Goal: Information Seeking & Learning: Learn about a topic

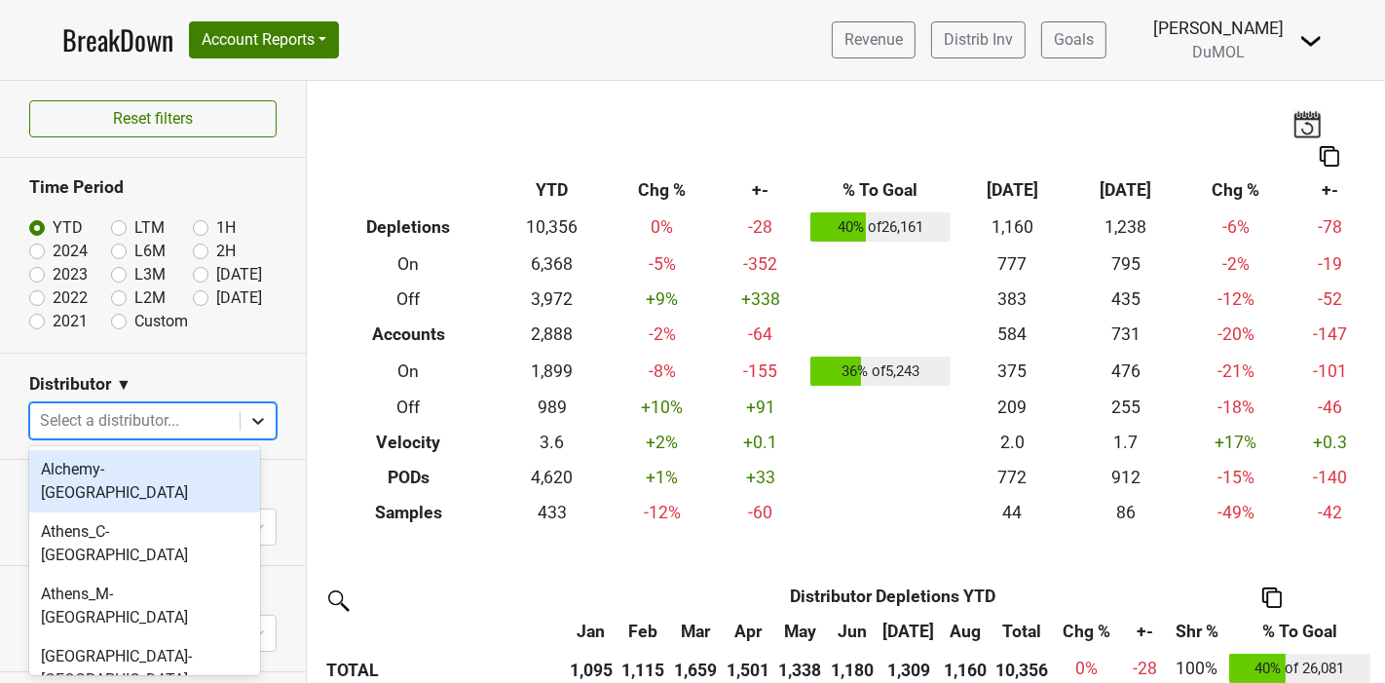
click at [248, 425] on icon at bounding box center [257, 420] width 19 height 19
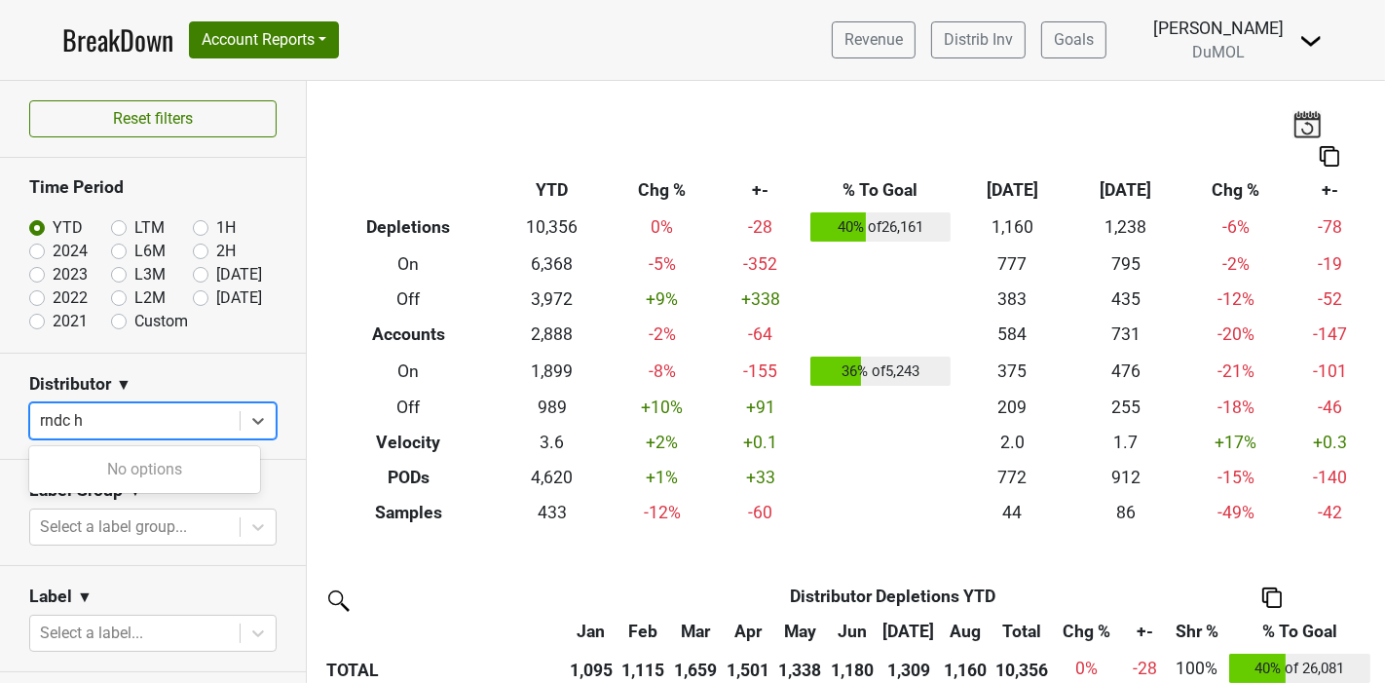
type input "rndc"
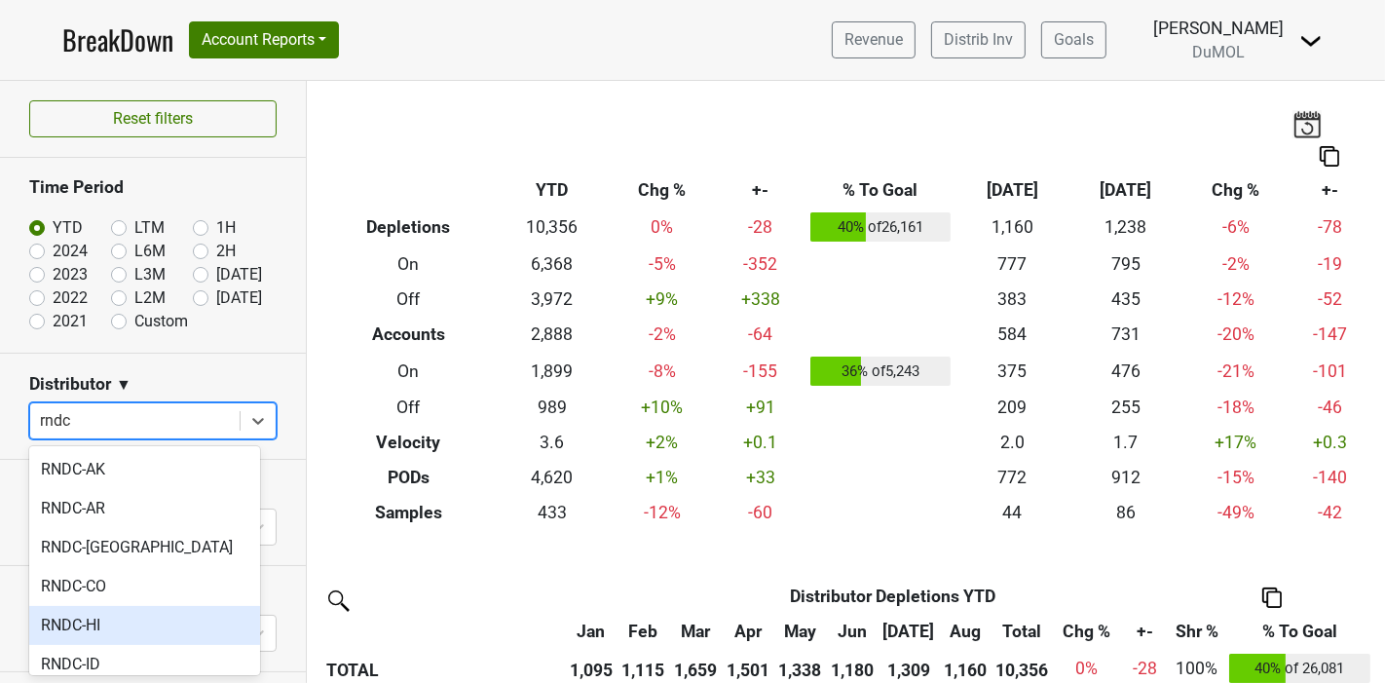
click at [120, 621] on div "RNDC-HI" at bounding box center [144, 625] width 231 height 39
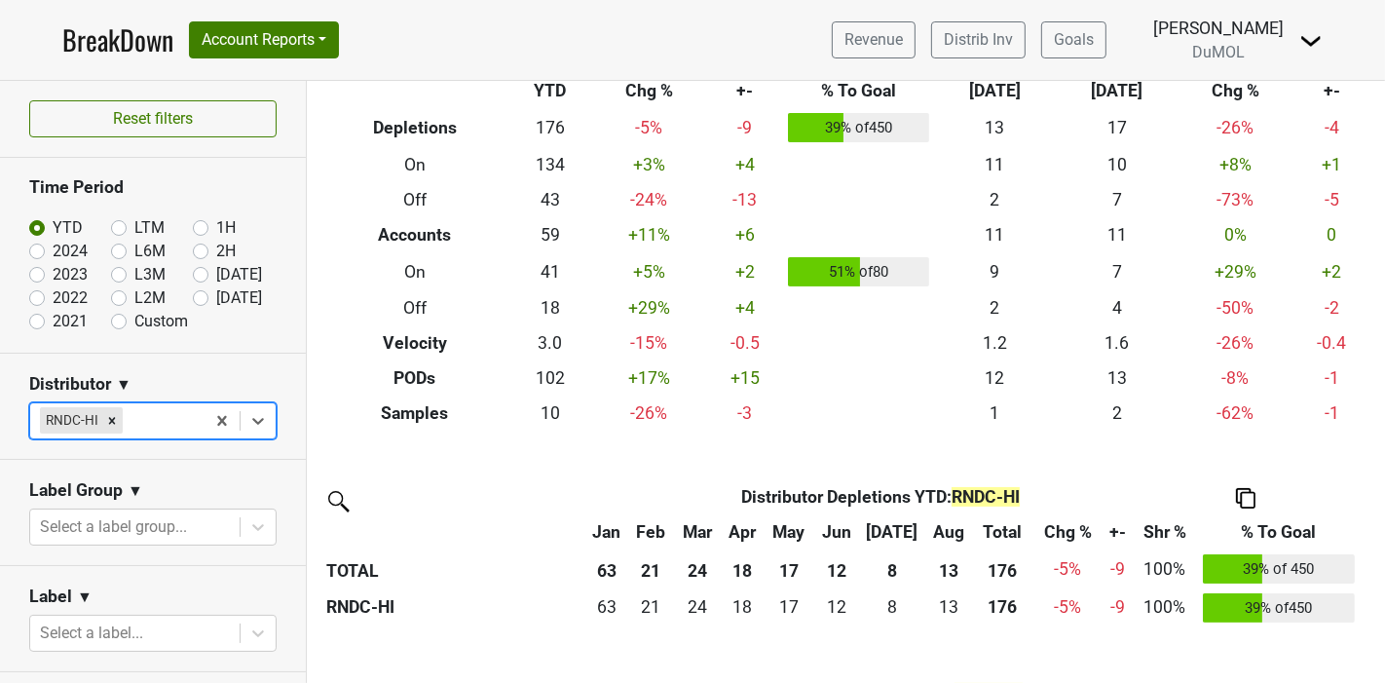
scroll to position [216, 0]
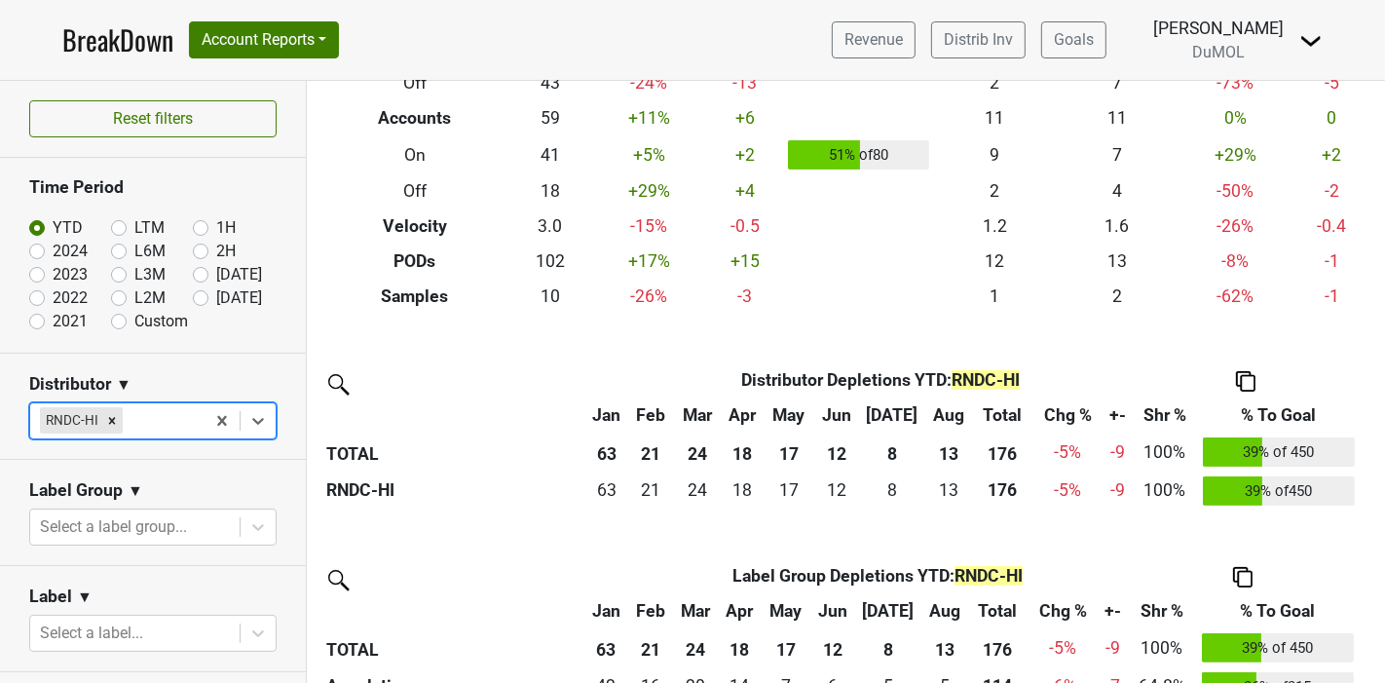
click at [53, 250] on label "2024" at bounding box center [70, 251] width 35 height 23
click at [33, 250] on input "2024" at bounding box center [68, 249] width 78 height 19
radio input "true"
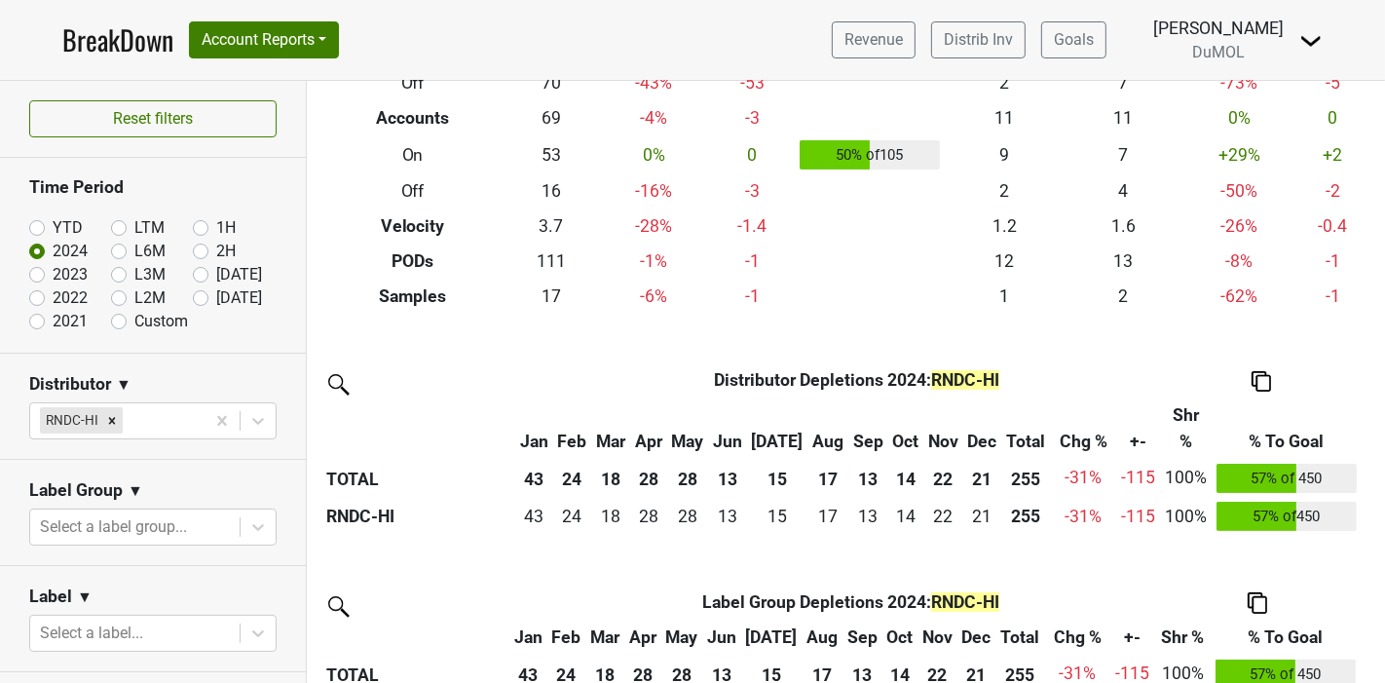
click at [53, 272] on label "2023" at bounding box center [70, 274] width 35 height 23
click at [33, 272] on input "2023" at bounding box center [68, 272] width 78 height 19
radio input "true"
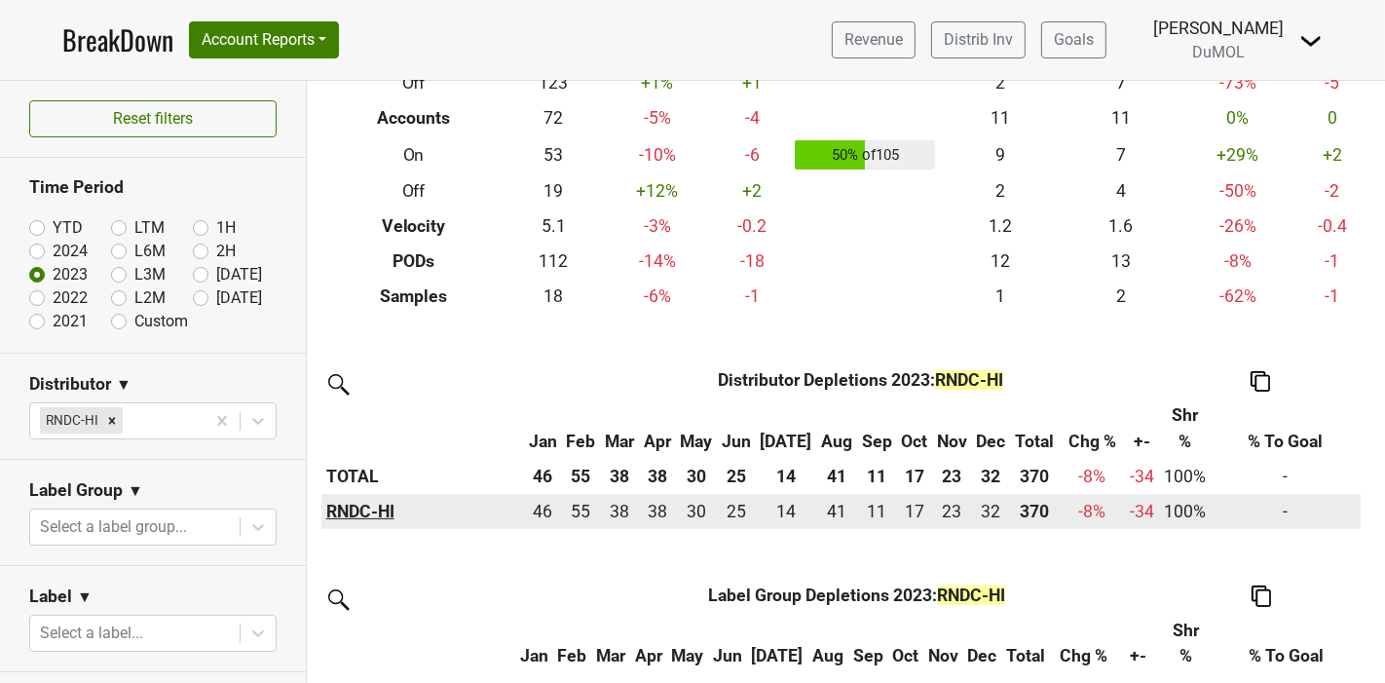
click at [378, 513] on th "RNDC-HI" at bounding box center [422, 511] width 203 height 35
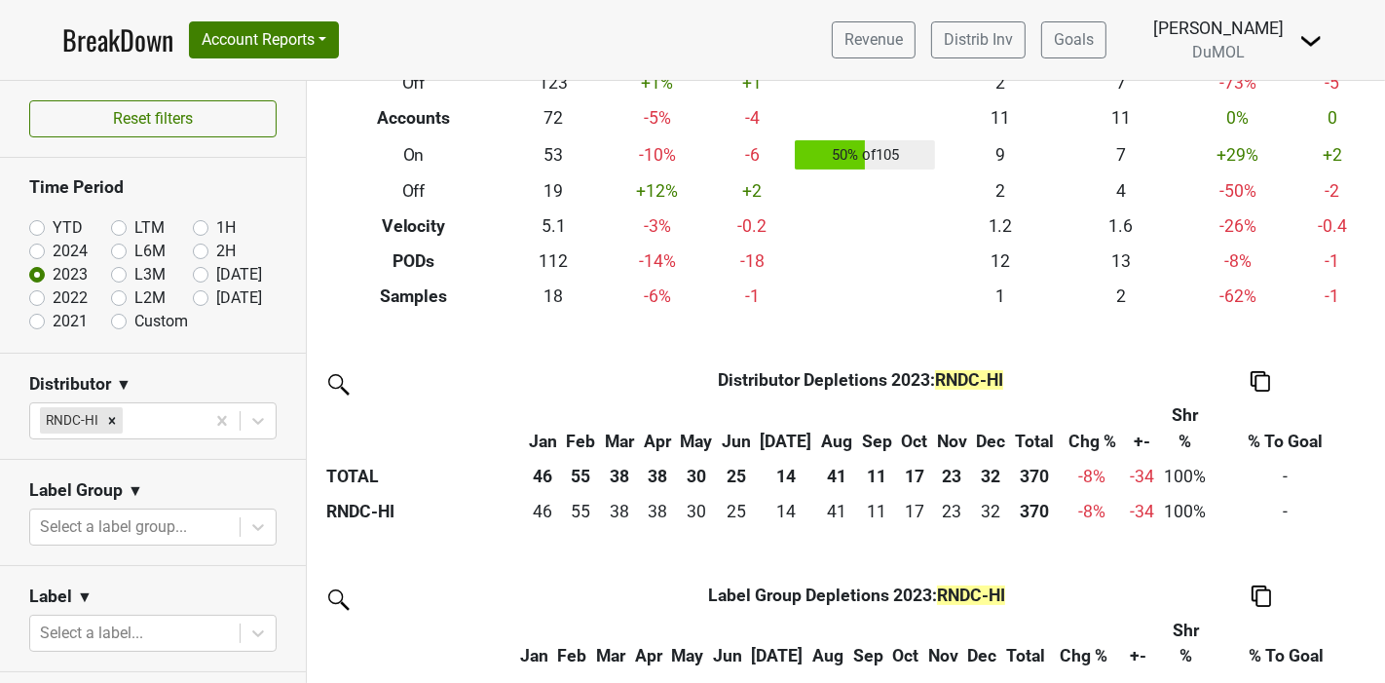
click at [53, 249] on label "2024" at bounding box center [70, 251] width 35 height 23
click at [36, 249] on input "2024" at bounding box center [68, 249] width 78 height 19
radio input "true"
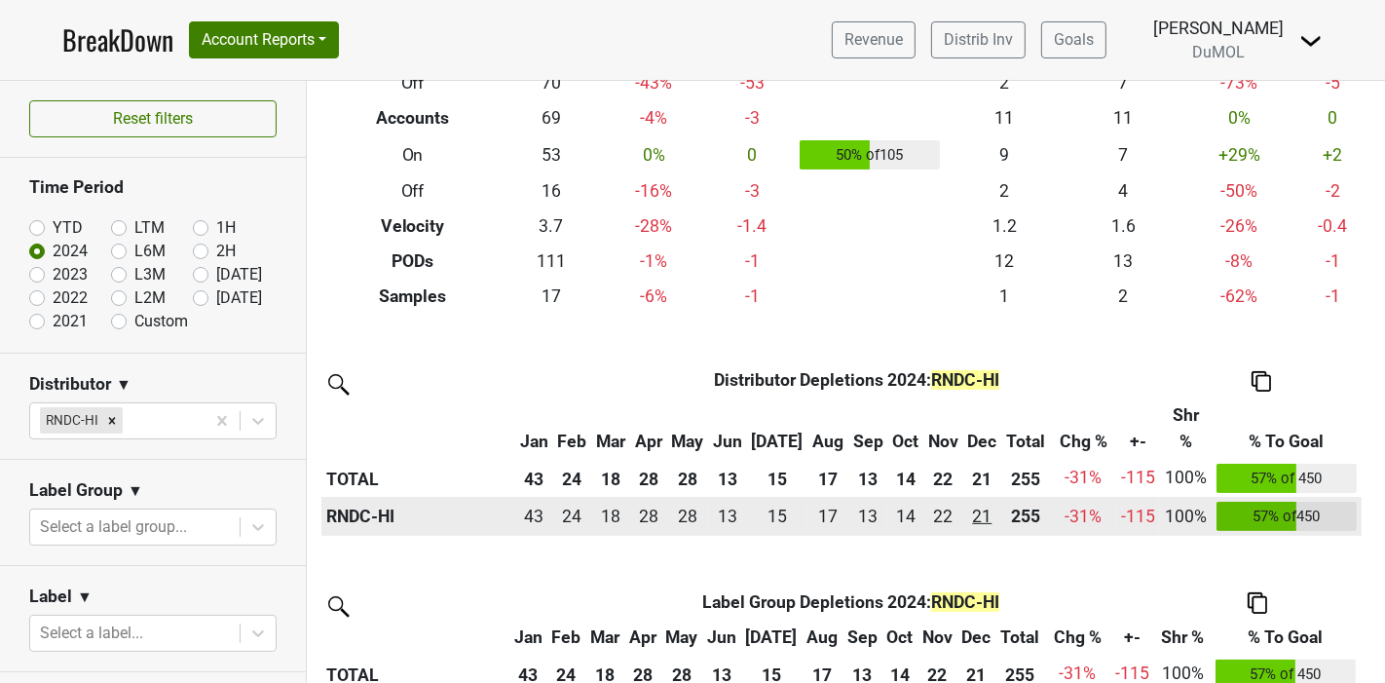
click at [975, 517] on div "20.8 21" at bounding box center [981, 516] width 29 height 25
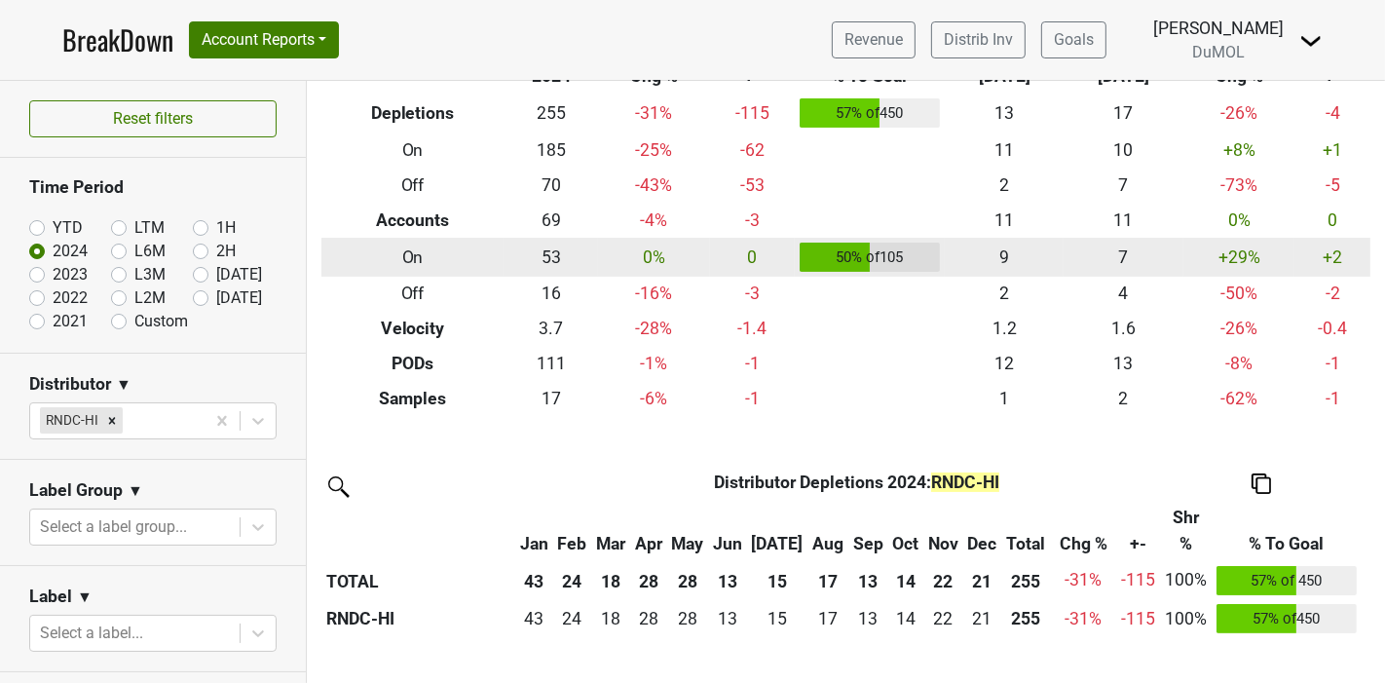
scroll to position [0, 0]
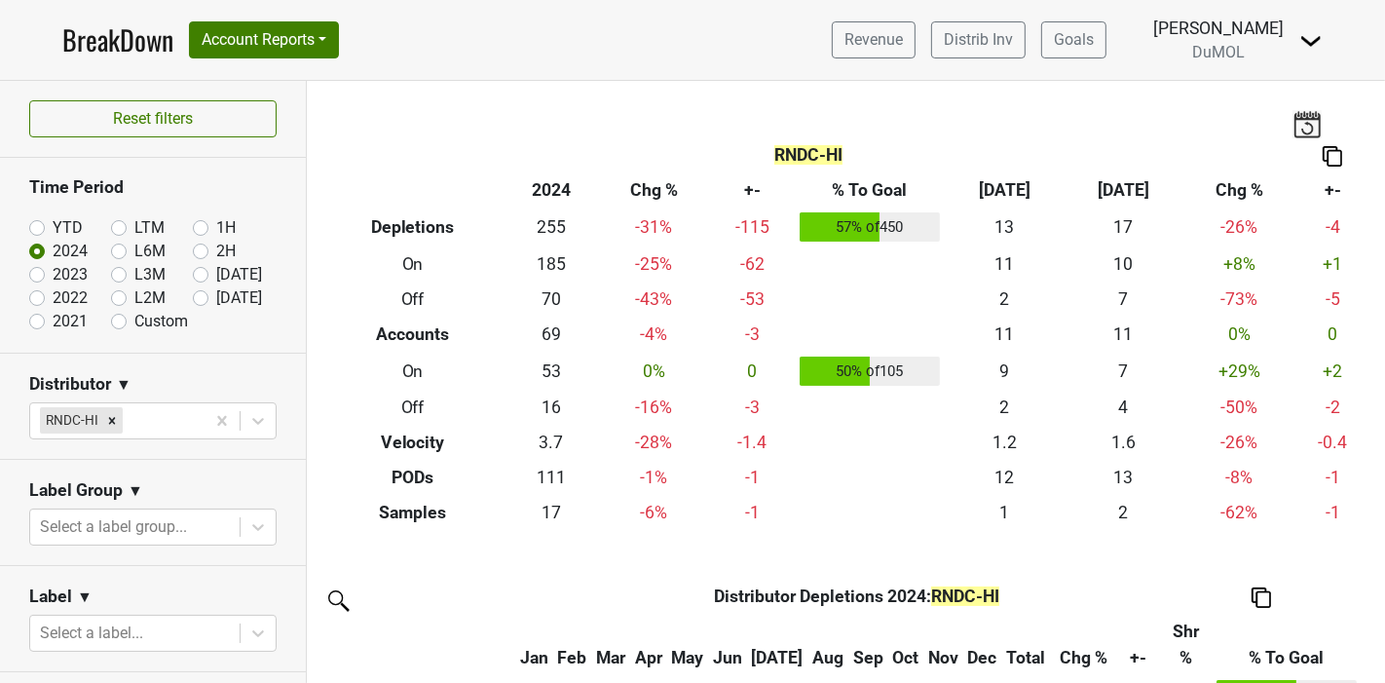
click at [53, 277] on label "2023" at bounding box center [70, 274] width 35 height 23
click at [35, 277] on input "2023" at bounding box center [68, 272] width 78 height 19
radio input "true"
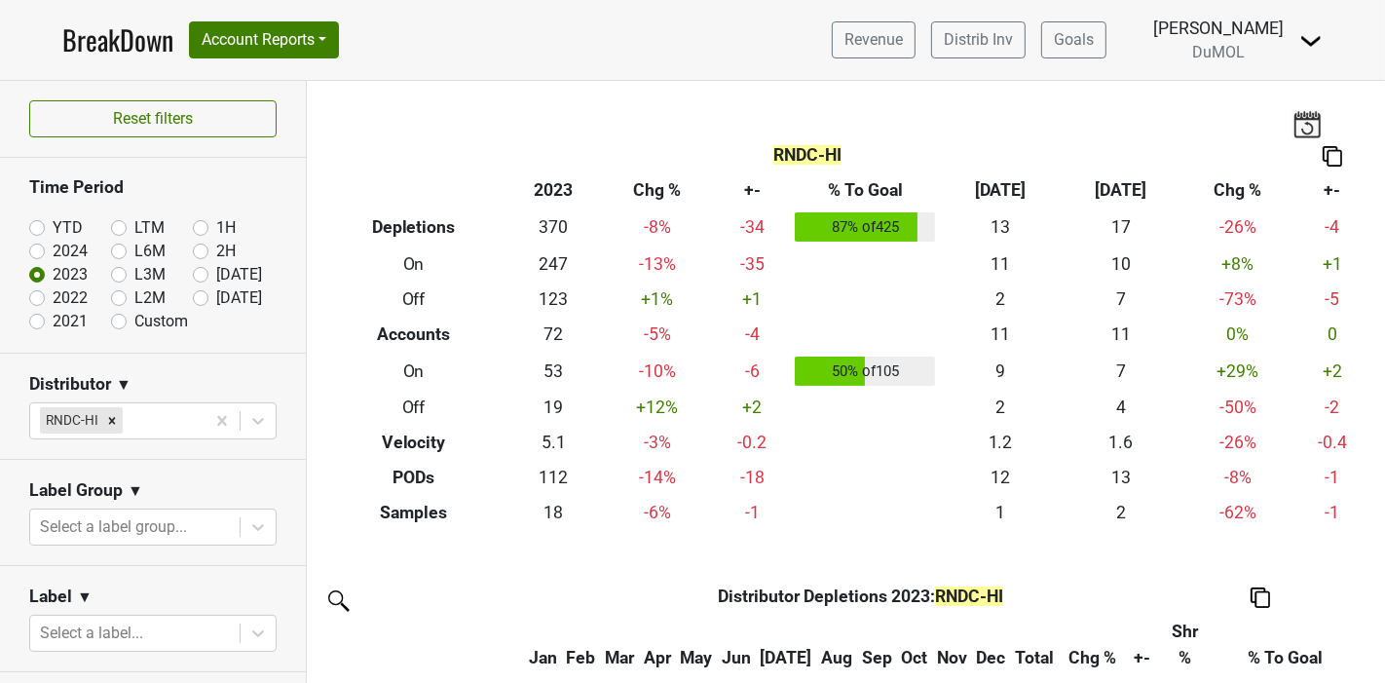
click at [53, 251] on label "2024" at bounding box center [70, 251] width 35 height 23
click at [29, 251] on input "2024" at bounding box center [68, 249] width 78 height 19
radio input "true"
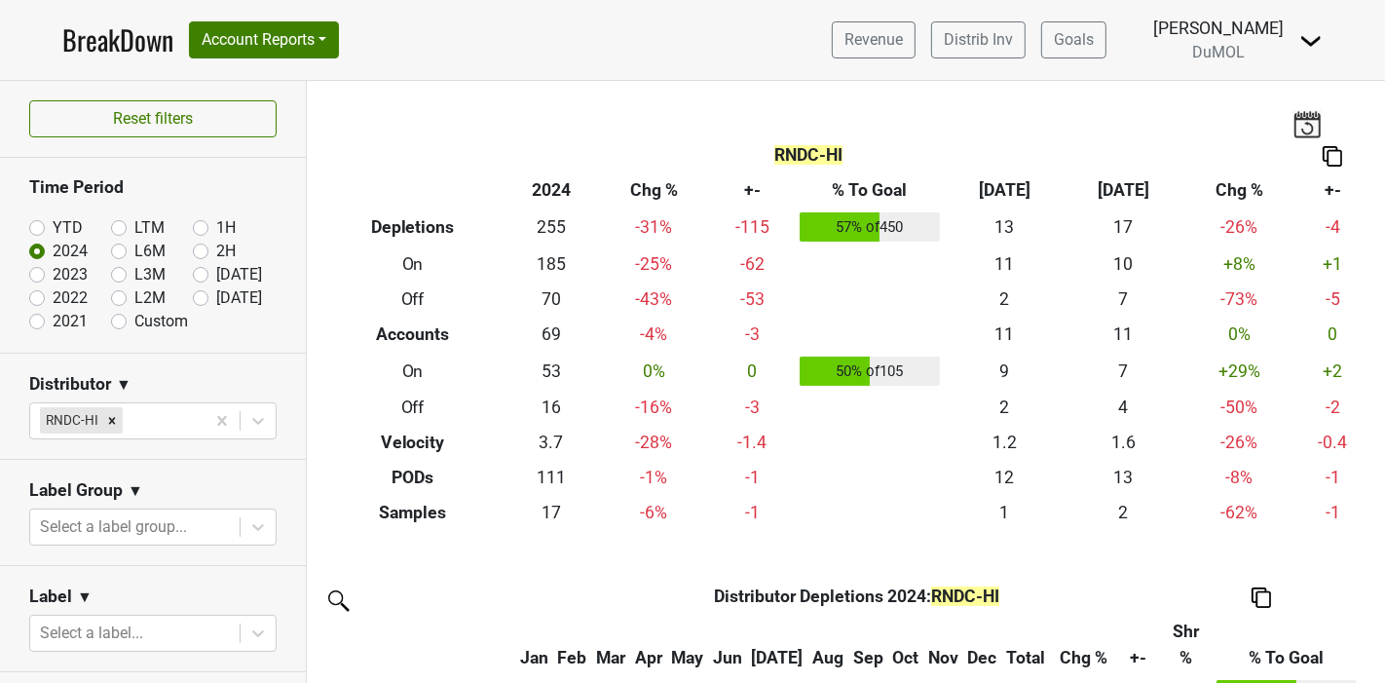
click at [53, 268] on label "2023" at bounding box center [70, 274] width 35 height 23
click at [38, 268] on input "2023" at bounding box center [68, 272] width 78 height 19
radio input "true"
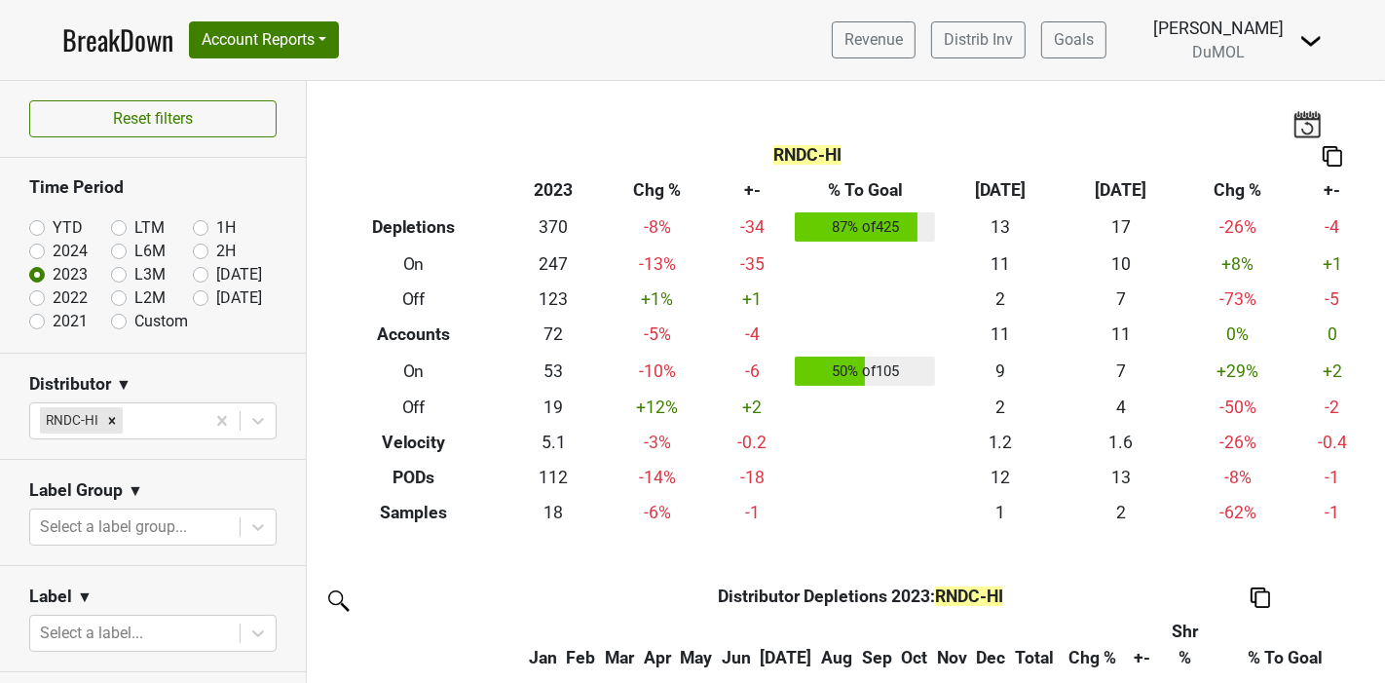
click at [53, 299] on label "2022" at bounding box center [70, 297] width 35 height 23
click at [33, 299] on input "2022" at bounding box center [68, 295] width 78 height 19
radio input "true"
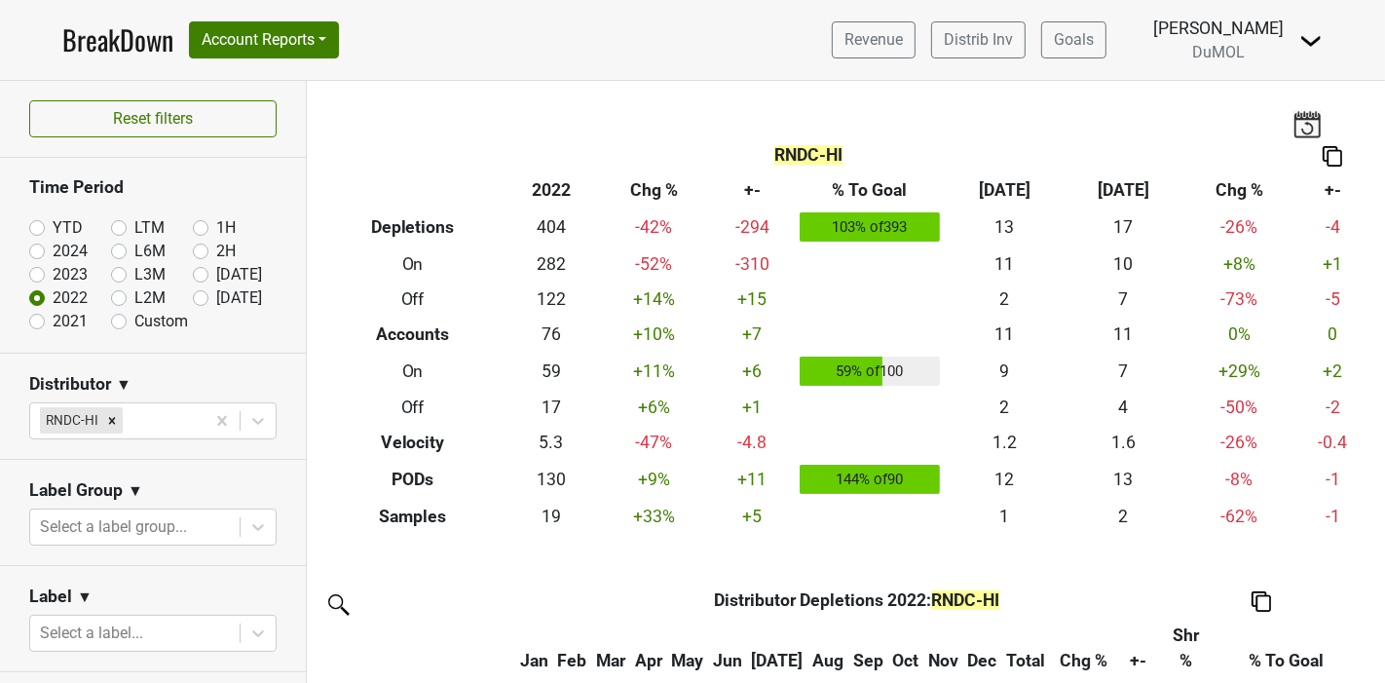
click at [53, 318] on label "2021" at bounding box center [70, 321] width 35 height 23
click at [36, 318] on input "2021" at bounding box center [68, 319] width 78 height 19
radio input "true"
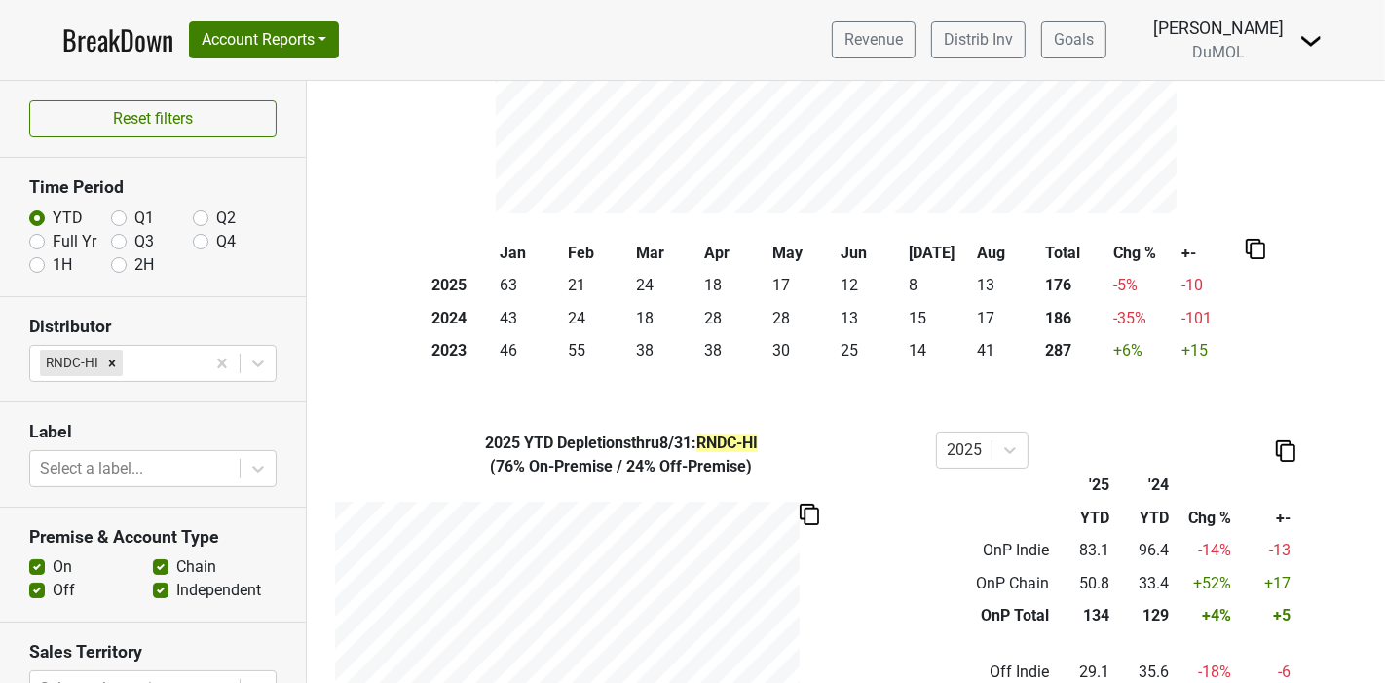
scroll to position [115, 0]
